Goal: Entertainment & Leisure: Consume media (video, audio)

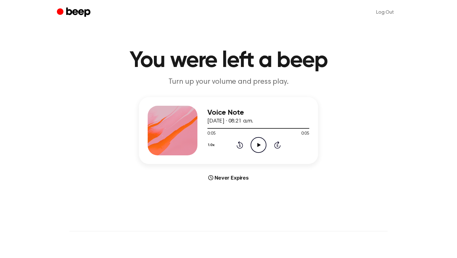
click at [260, 144] on icon "Play Audio" at bounding box center [258, 145] width 16 height 16
click at [259, 145] on icon at bounding box center [258, 145] width 3 height 4
click at [209, 128] on div at bounding box center [252, 128] width 91 height 1
click at [256, 146] on icon "Play Audio" at bounding box center [258, 145] width 16 height 16
